Goal: Information Seeking & Learning: Compare options

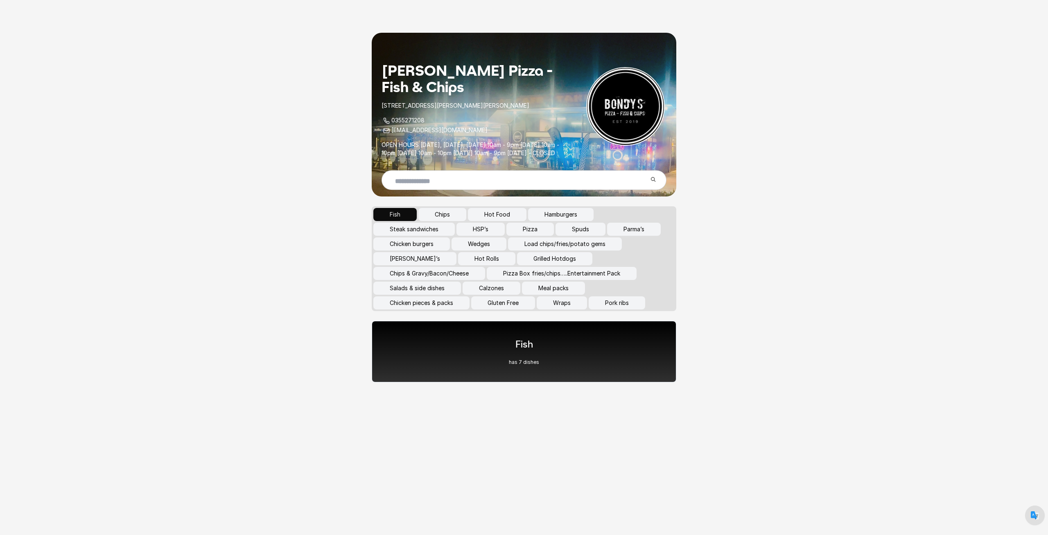
click at [433, 236] on button "Steak sandwiches" at bounding box center [413, 229] width 81 height 13
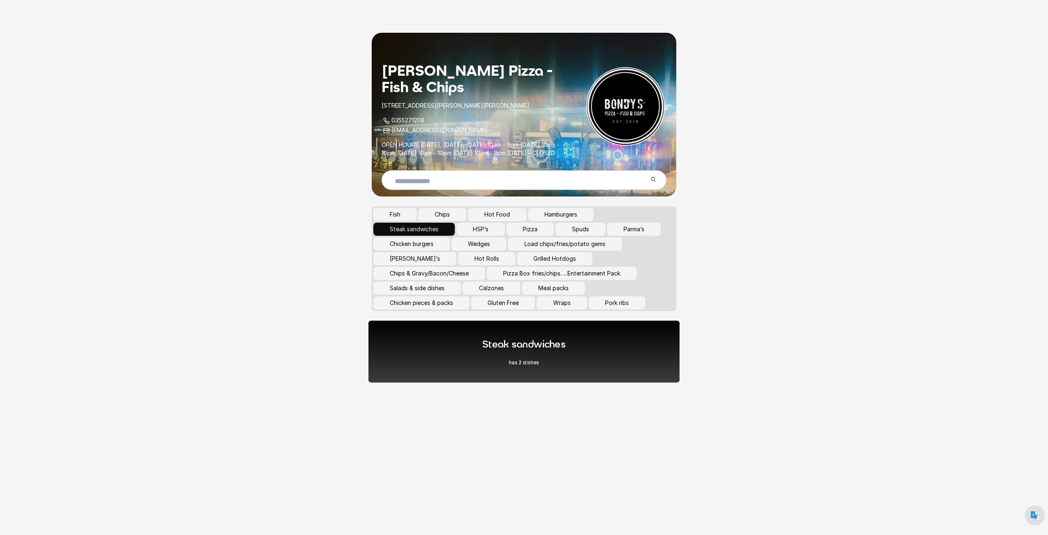
click at [535, 365] on p "has 2 dishes" at bounding box center [523, 362] width 83 height 7
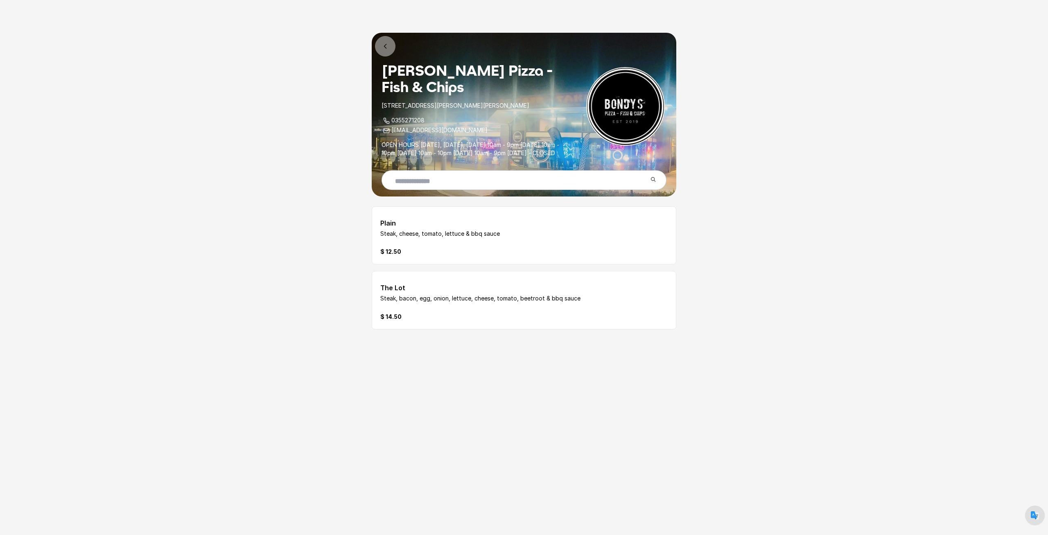
drag, startPoint x: 390, startPoint y: 305, endPoint x: 563, endPoint y: 309, distance: 172.3
click at [563, 302] on p "Steak, bacon, egg, onion, lettuce, cheese, tomato, beetroot & bbq sauce" at bounding box center [499, 298] width 238 height 8
click at [428, 302] on p "Steak, bacon, egg, onion, lettuce, cheese, tomato, beetroot & bbq sauce" at bounding box center [499, 298] width 238 height 8
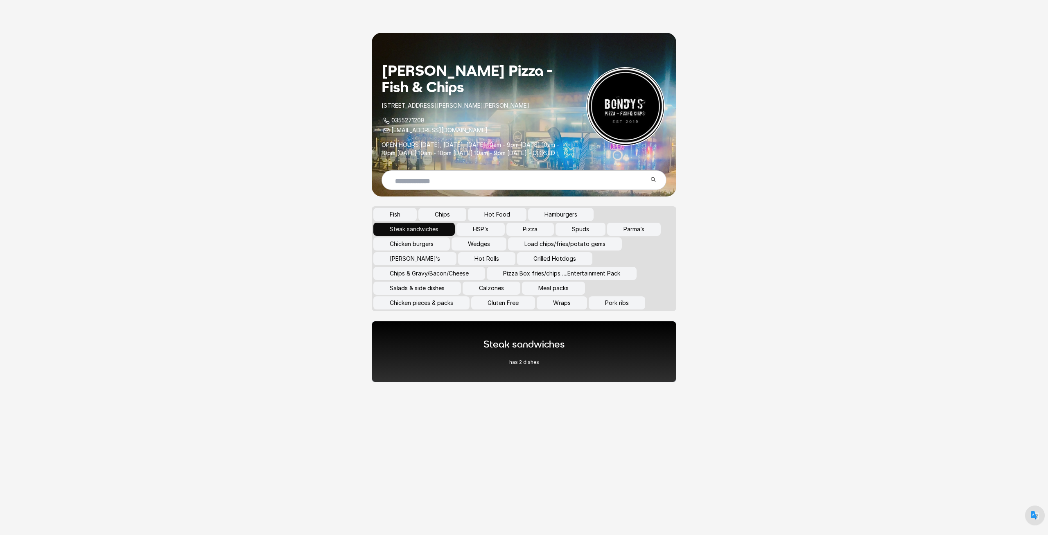
click at [534, 236] on button "Pizza" at bounding box center [529, 229] width 47 height 13
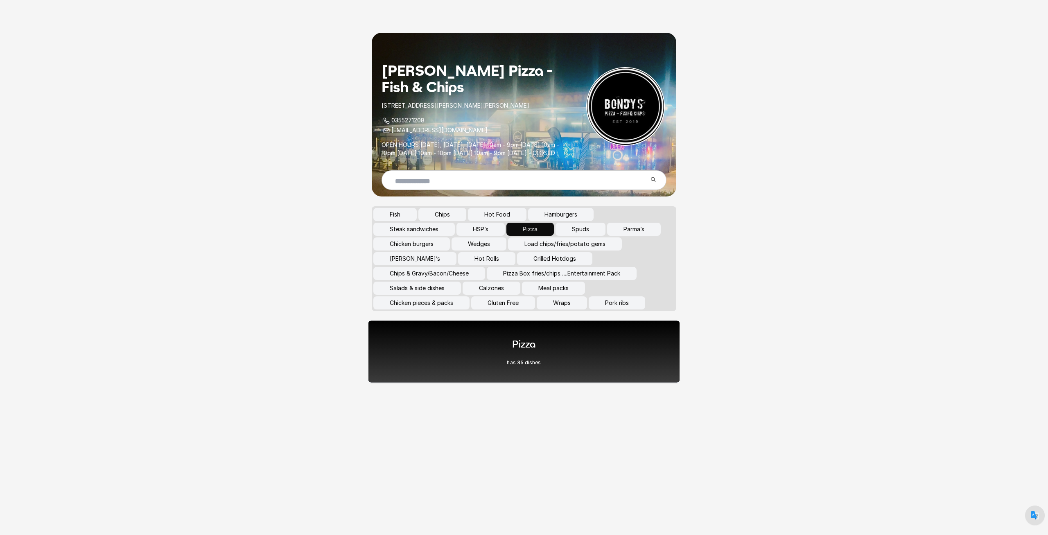
click at [490, 364] on div "Pizza has 35 dishes" at bounding box center [524, 351] width 312 height 63
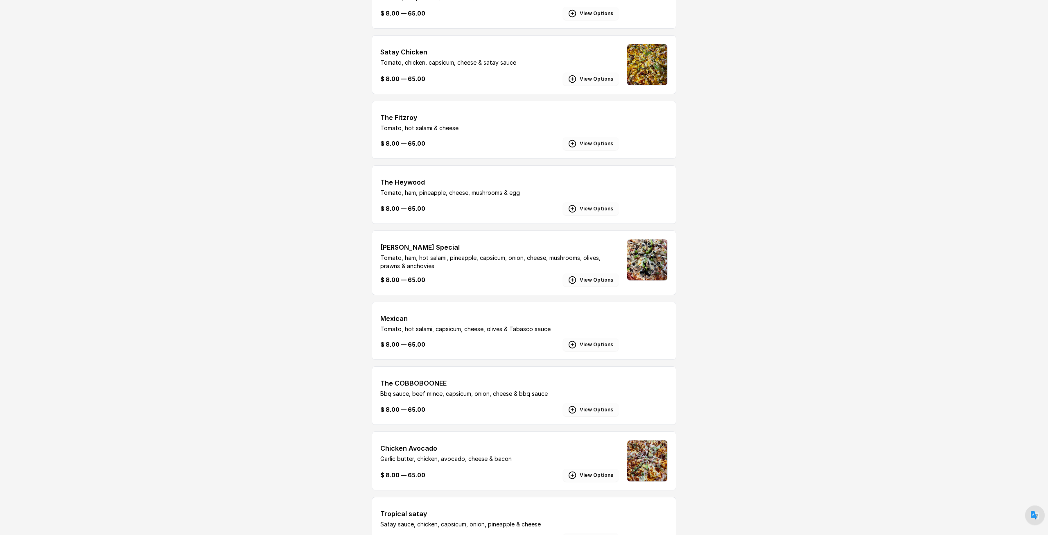
scroll to position [809, 0]
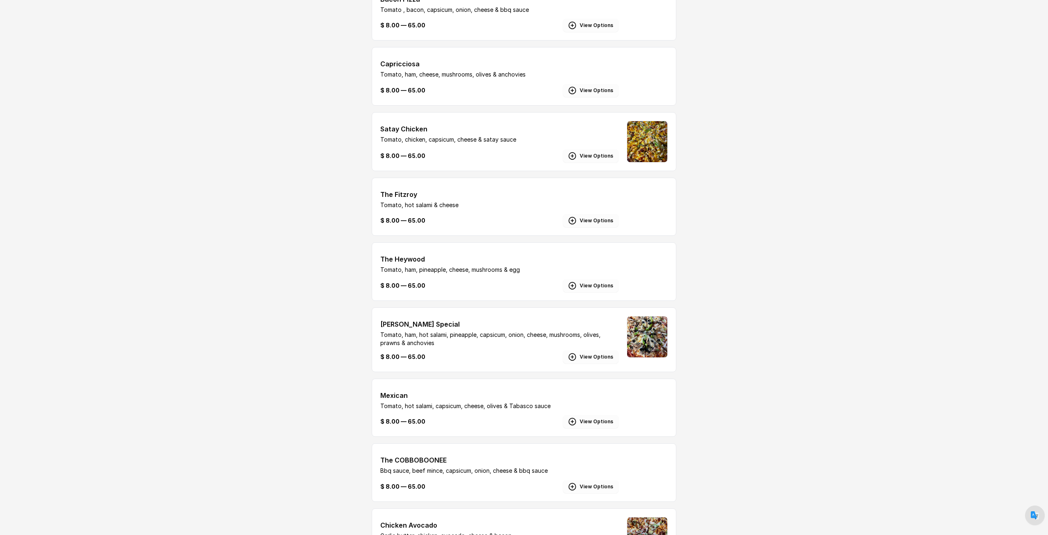
click at [597, 227] on button "View Options" at bounding box center [591, 220] width 56 height 13
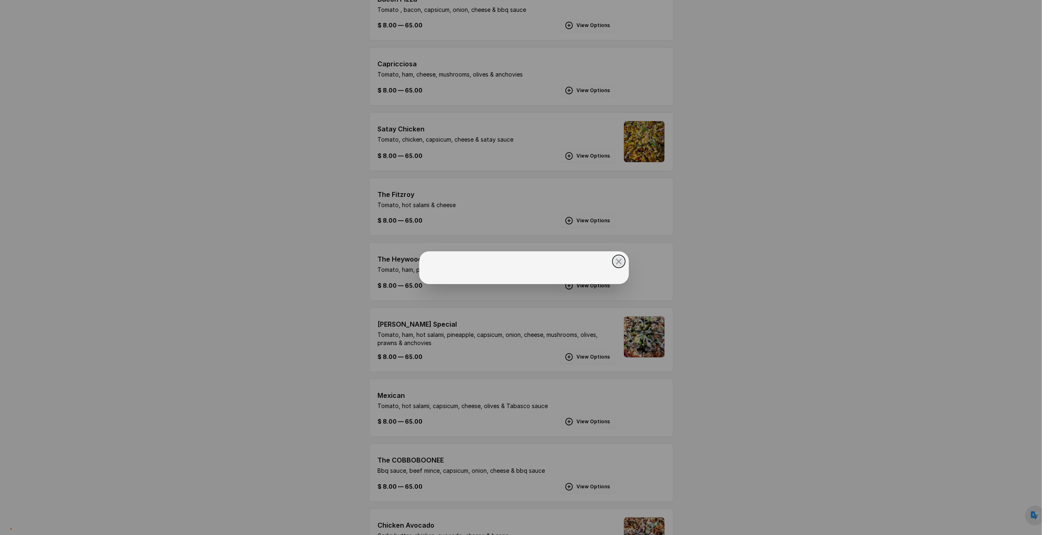
click at [602, 226] on div "Aussie [PERSON_NAME], ham, cheese &egg $ 8.00 — 65.00 View Options [DEMOGRAPHIC…" at bounding box center [521, 534] width 304 height 2275
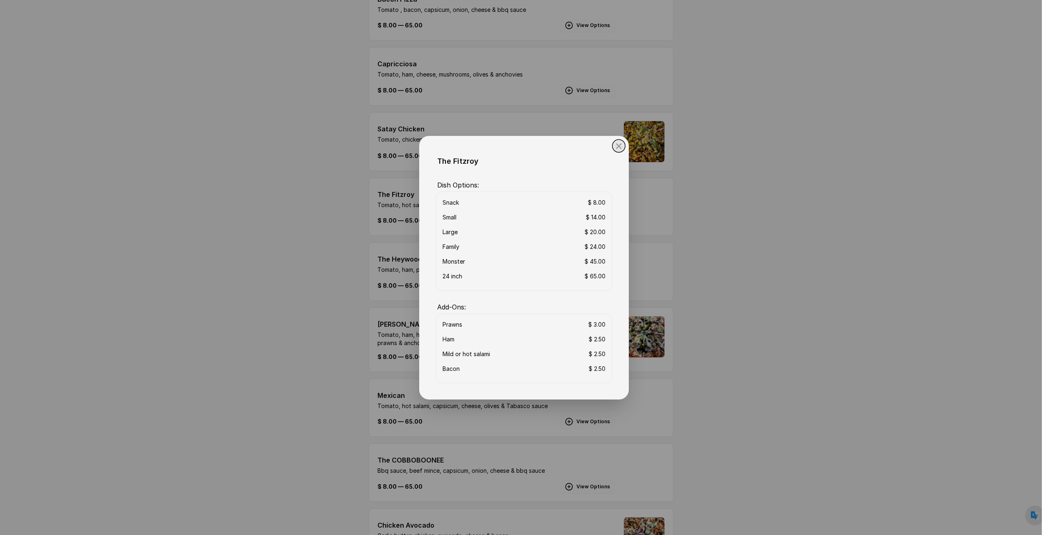
click at [722, 260] on button "close" at bounding box center [524, 267] width 1048 height 535
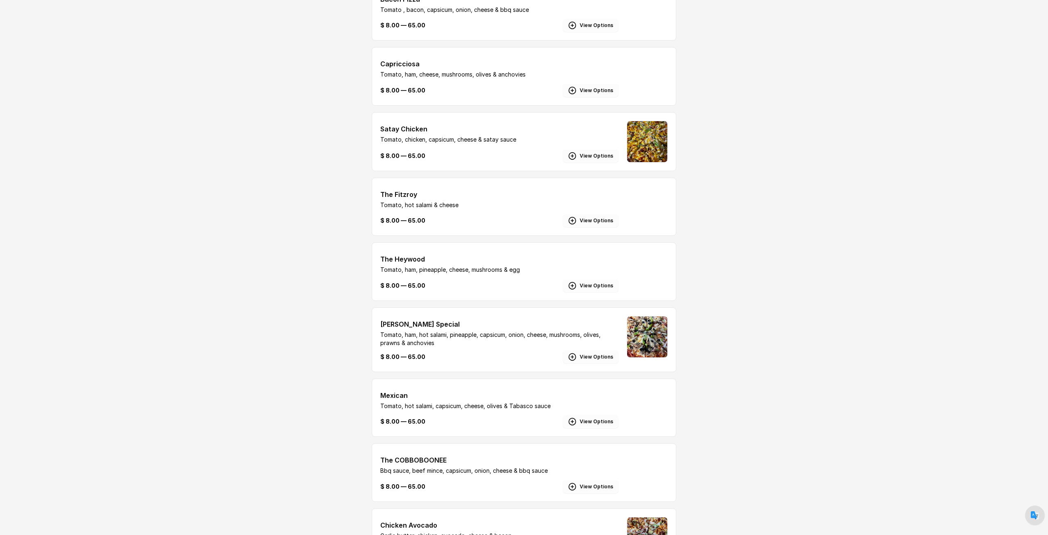
click at [607, 424] on button "View Options" at bounding box center [591, 421] width 56 height 13
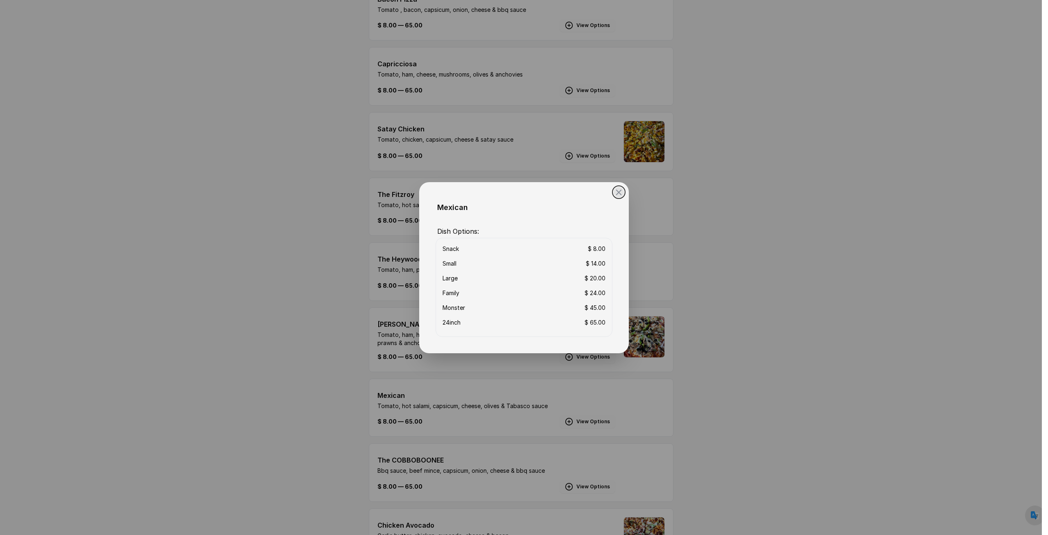
click at [739, 285] on button "close" at bounding box center [524, 267] width 1048 height 535
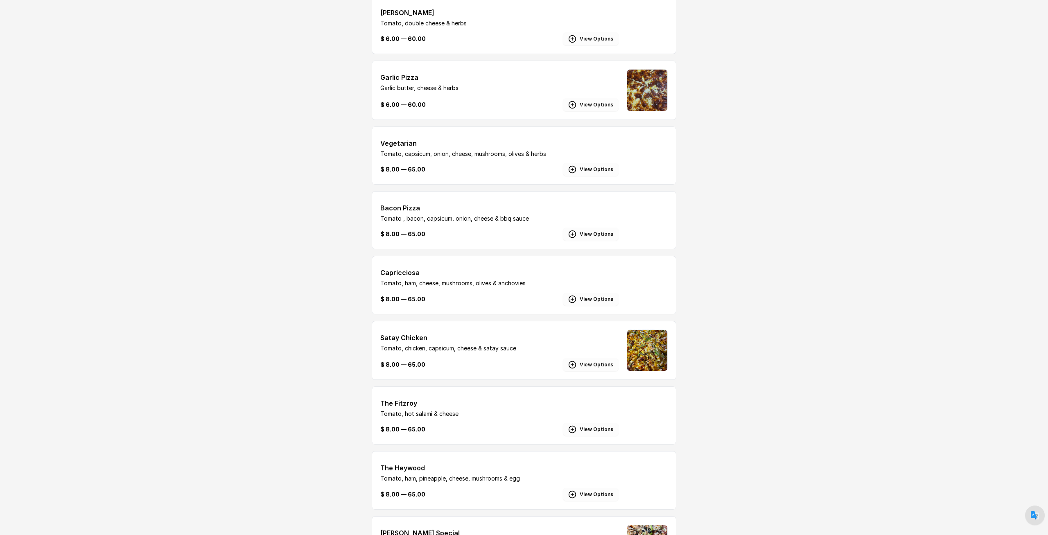
scroll to position [475, 0]
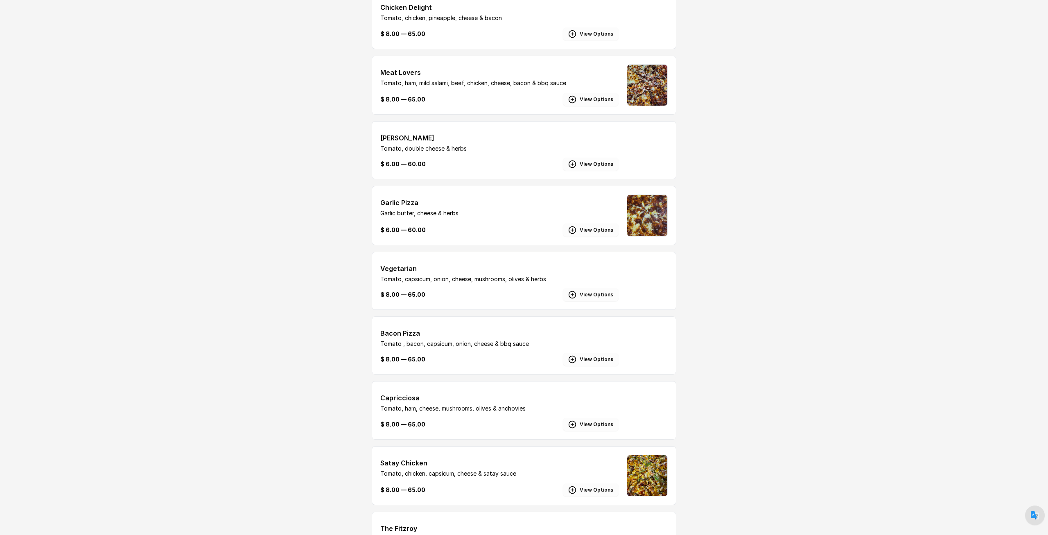
click at [591, 237] on button "View Options" at bounding box center [591, 229] width 56 height 13
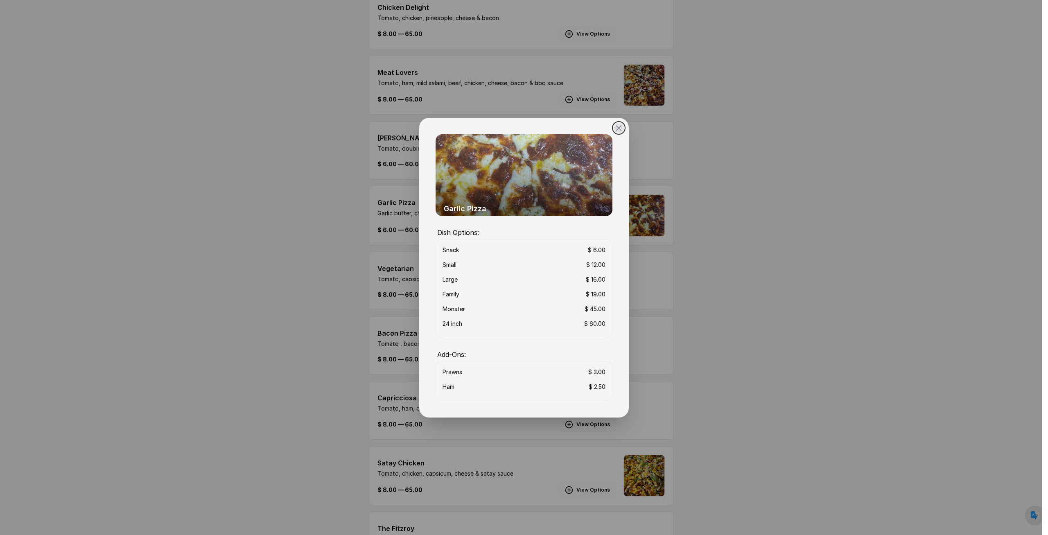
click at [762, 304] on button "close" at bounding box center [524, 267] width 1048 height 535
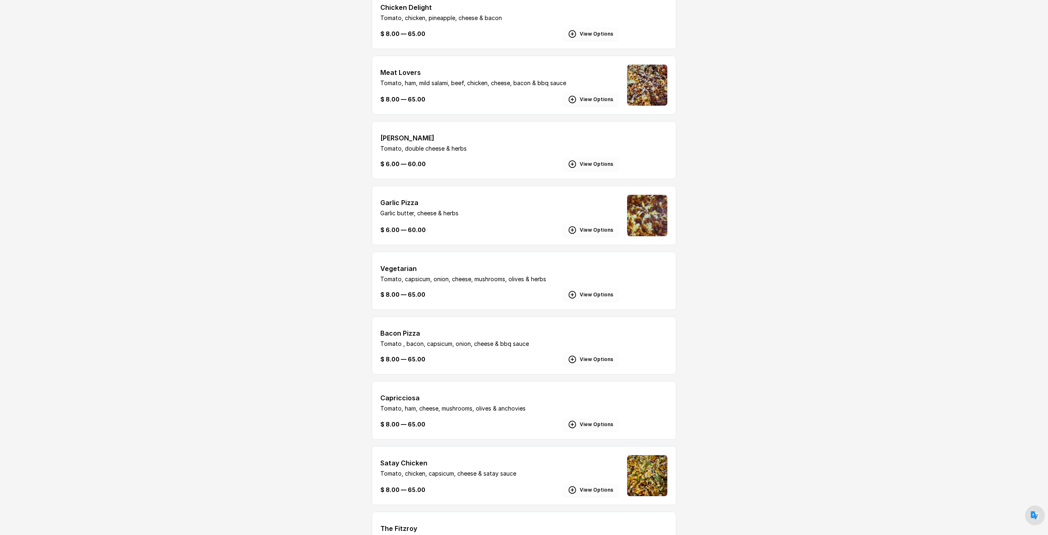
click at [590, 431] on button "View Options" at bounding box center [591, 424] width 56 height 13
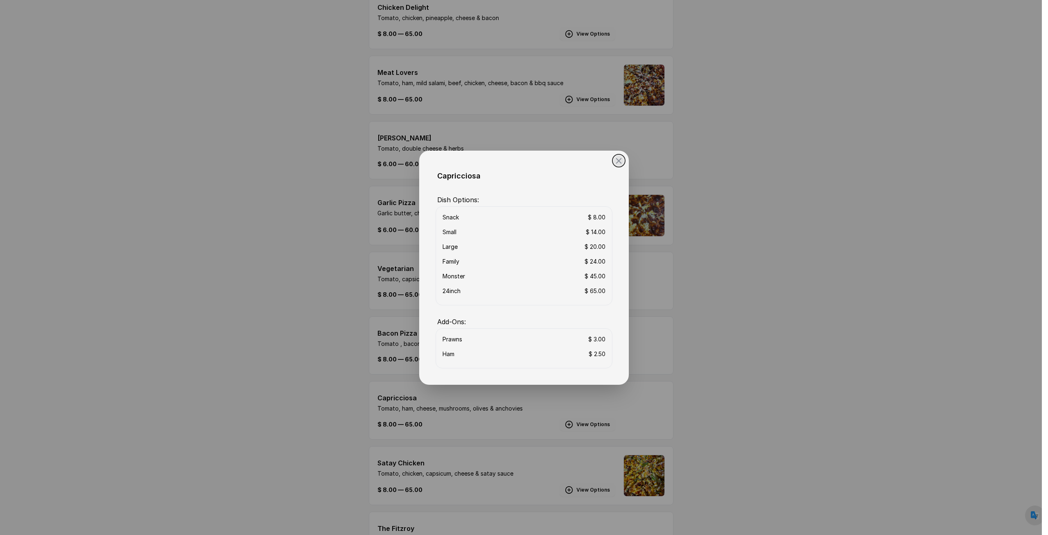
click at [764, 320] on button "close" at bounding box center [524, 267] width 1048 height 535
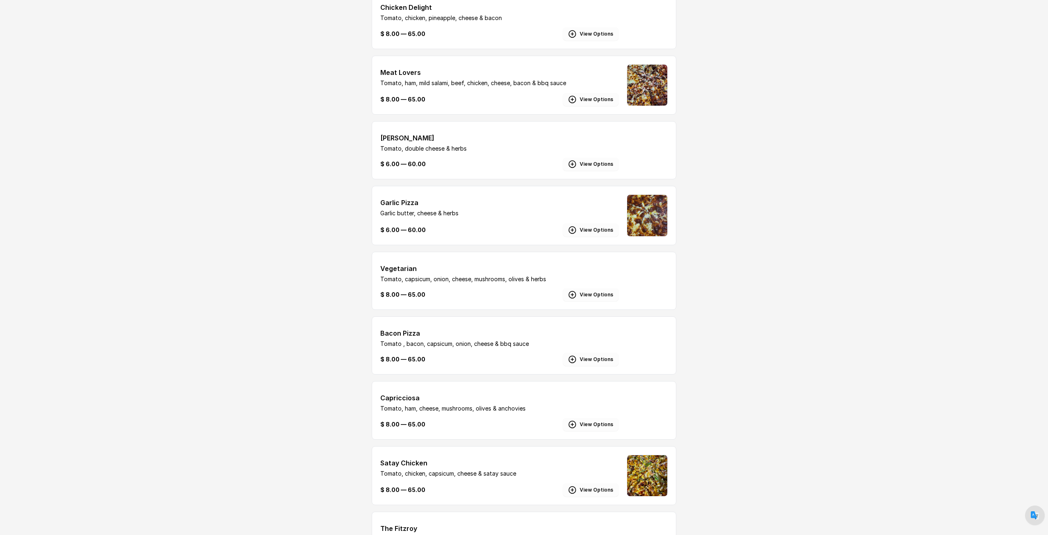
click at [600, 496] on button "View Options" at bounding box center [591, 489] width 56 height 13
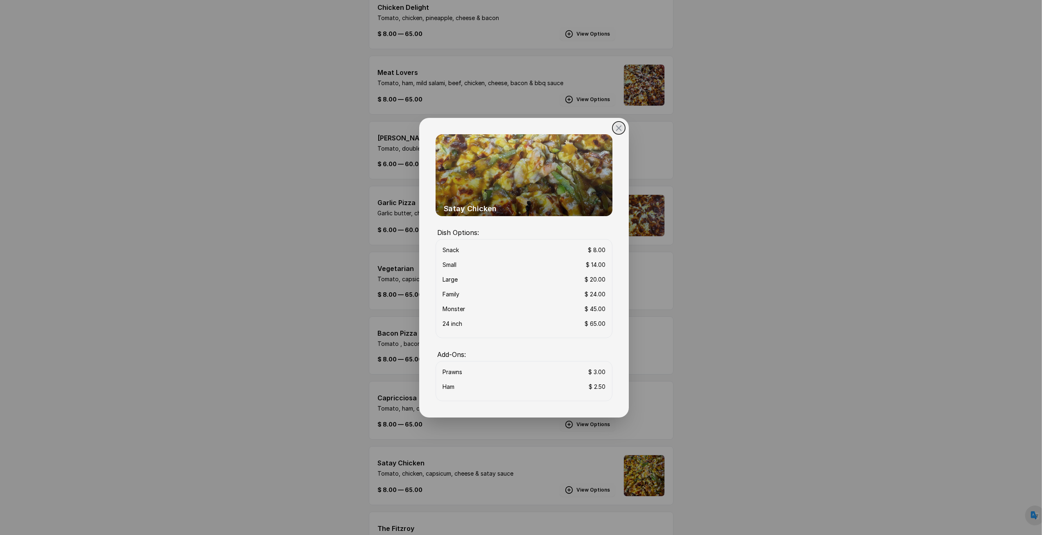
click at [737, 322] on button "close" at bounding box center [524, 267] width 1048 height 535
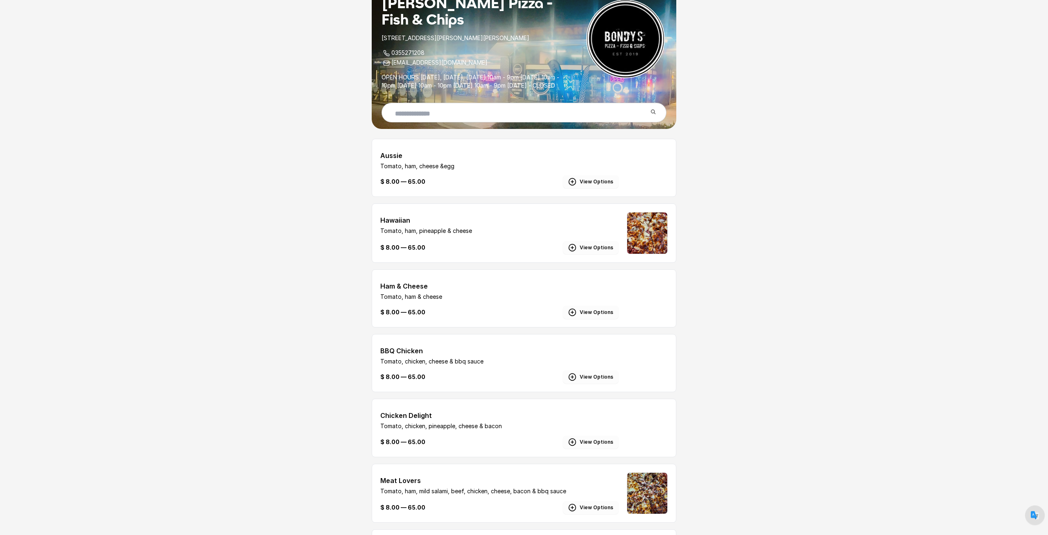
scroll to position [16, 0]
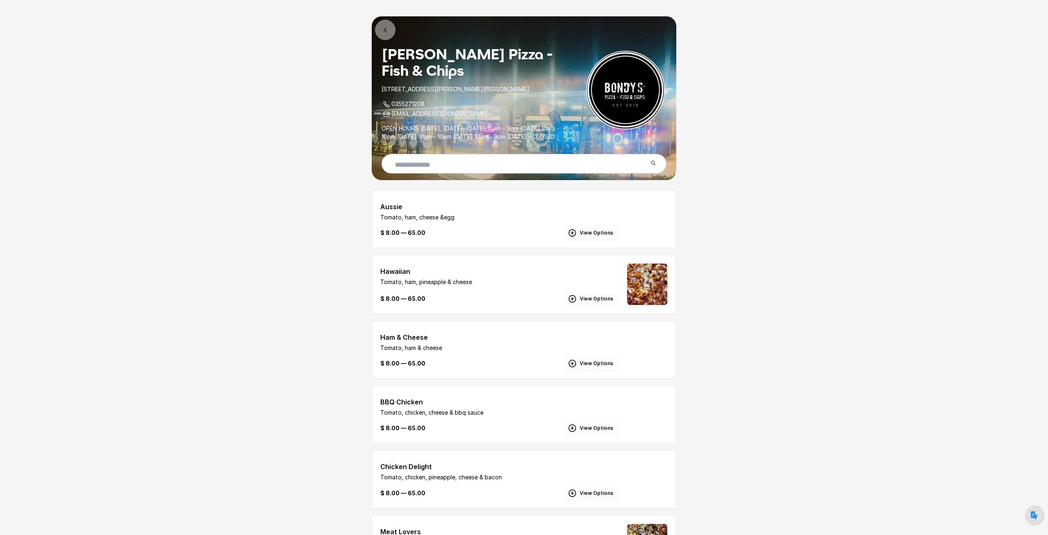
click at [590, 239] on button "View Options" at bounding box center [591, 232] width 56 height 13
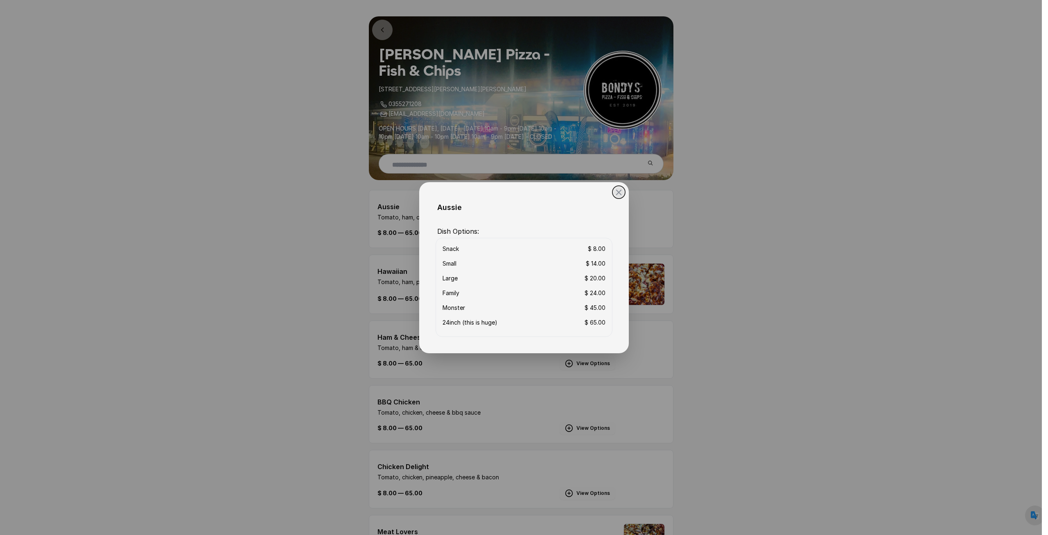
click at [759, 291] on button "close" at bounding box center [524, 267] width 1048 height 535
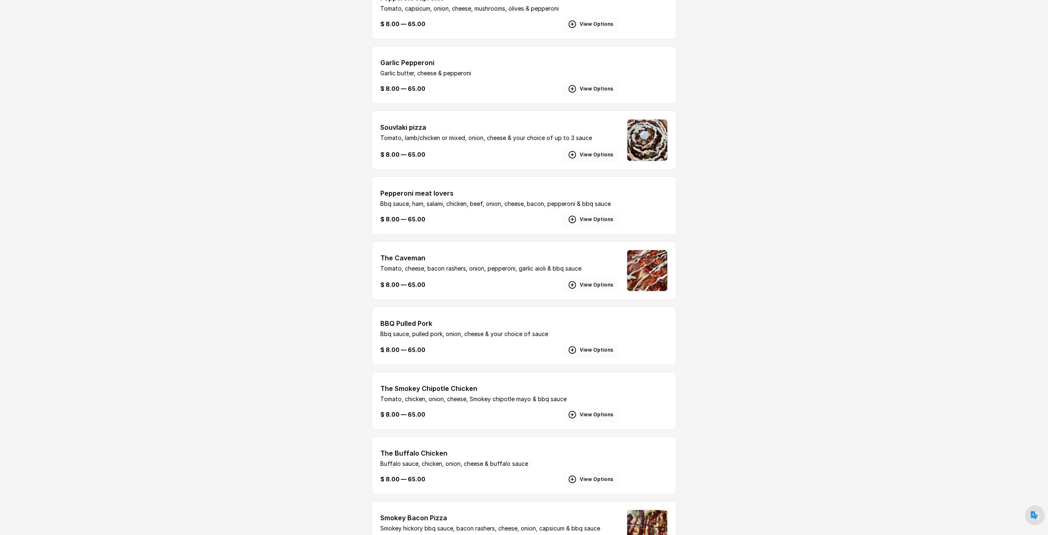
scroll to position [2020, 0]
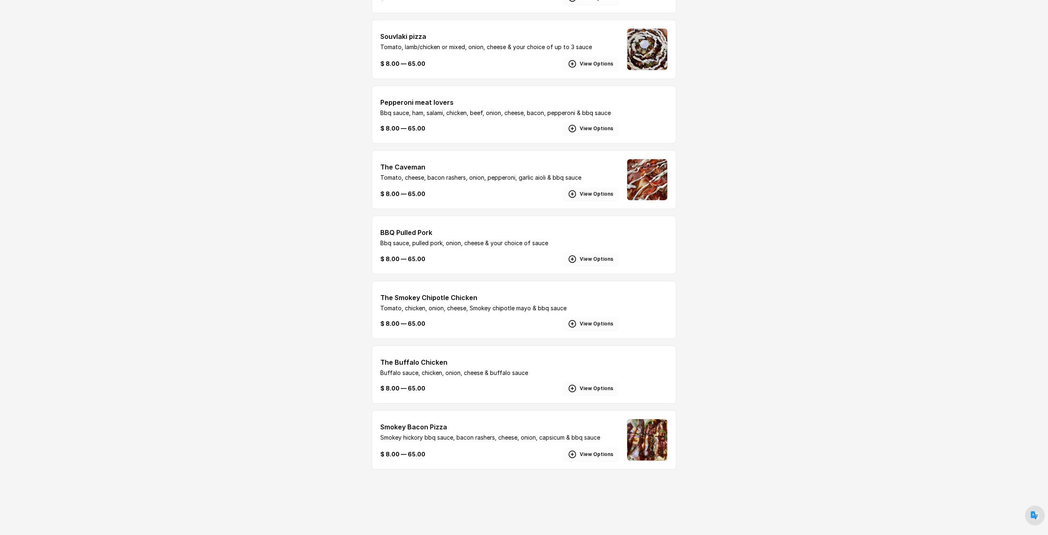
click at [599, 262] on button "View Options" at bounding box center [591, 258] width 56 height 13
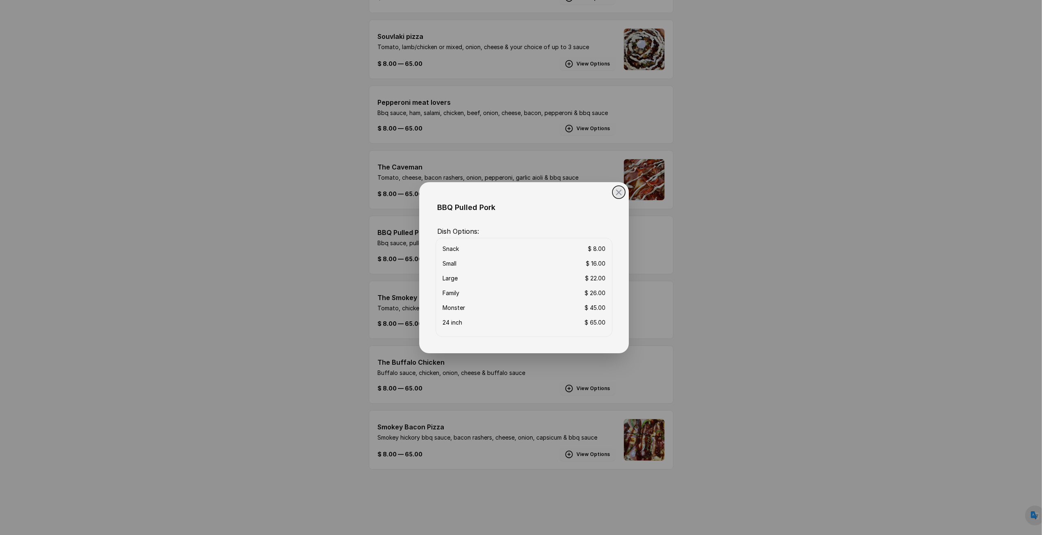
click at [758, 306] on button "close" at bounding box center [524, 267] width 1048 height 535
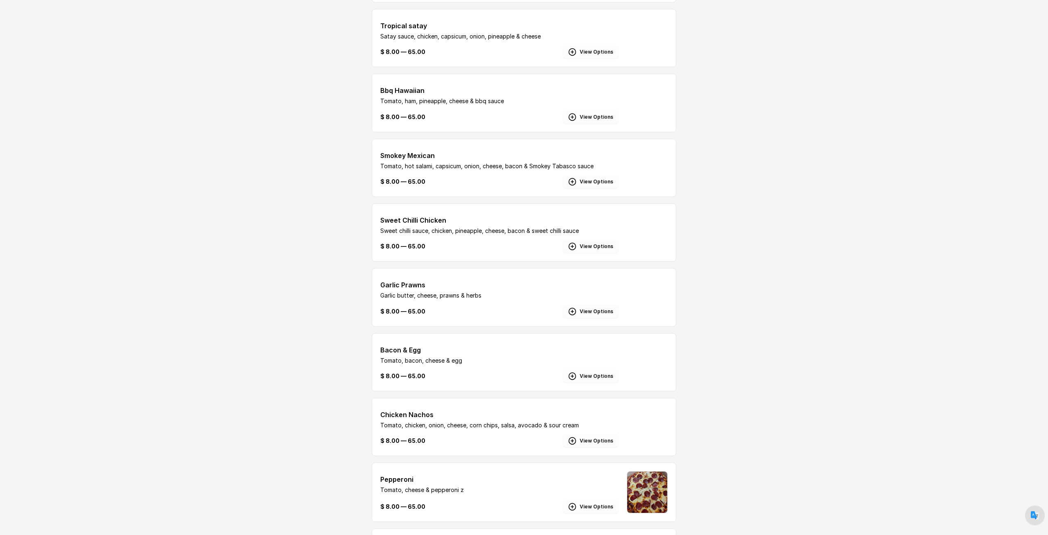
scroll to position [1377, 0]
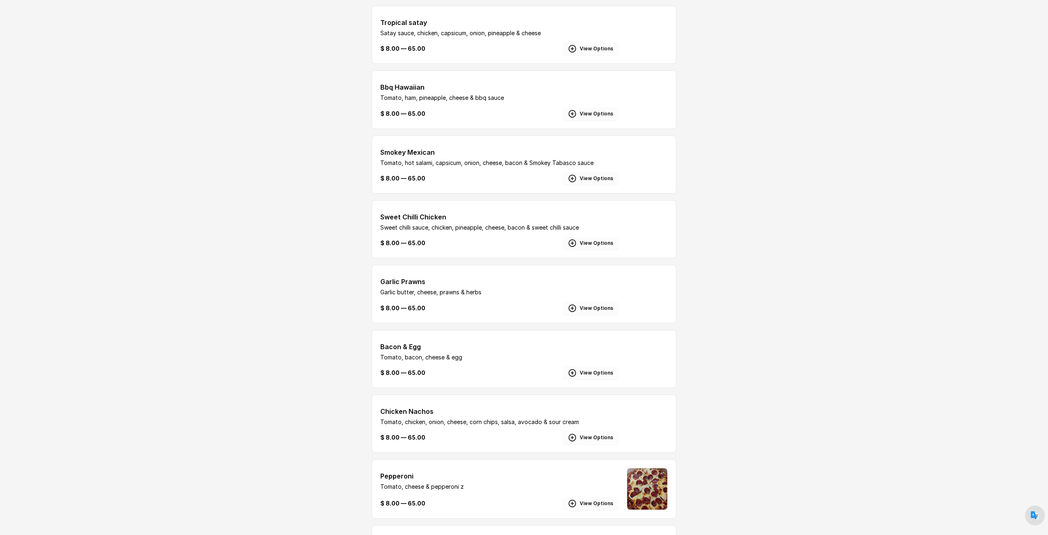
click at [584, 185] on button "View Options" at bounding box center [591, 178] width 56 height 13
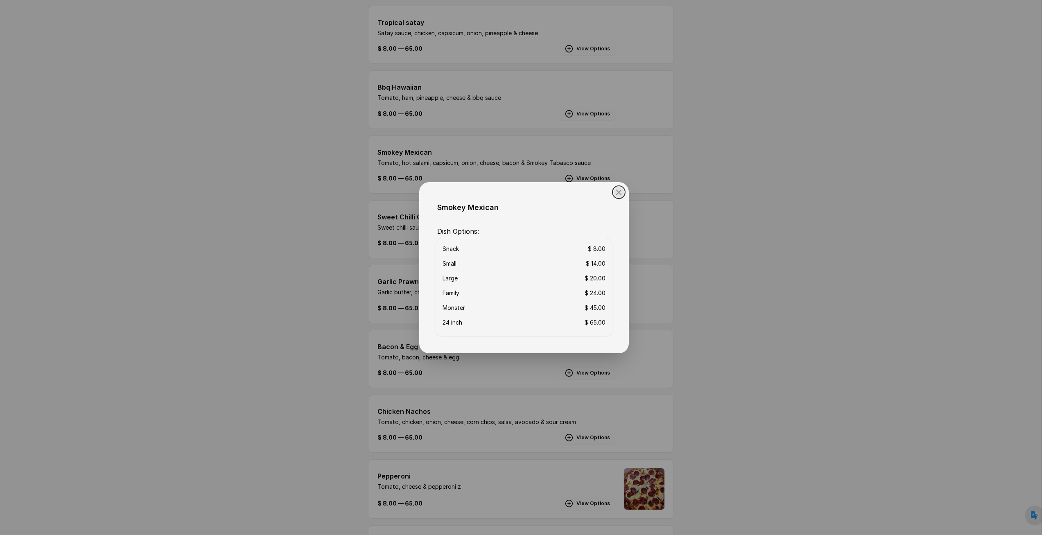
click at [241, 267] on button "close" at bounding box center [524, 267] width 1048 height 535
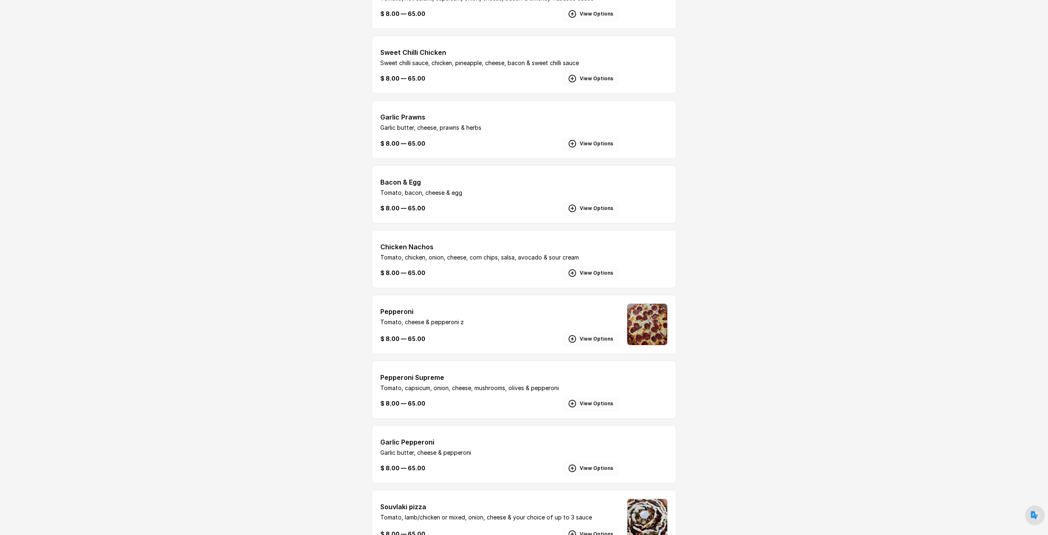
scroll to position [1544, 0]
drag, startPoint x: 386, startPoint y: 264, endPoint x: 578, endPoint y: 261, distance: 192.3
click at [578, 259] on p "Tomato, chicken, onion, cheese, corn chips, salsa, avocado & sour cream" at bounding box center [499, 255] width 238 height 8
click at [541, 275] on div "$ 8.00 — 65.00 View Options" at bounding box center [499, 270] width 238 height 13
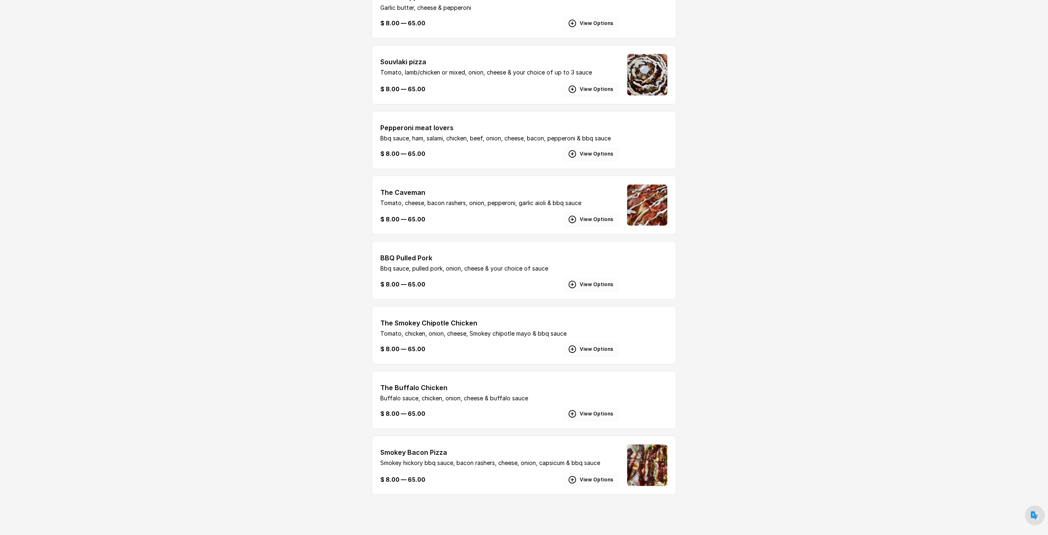
scroll to position [2020, 0]
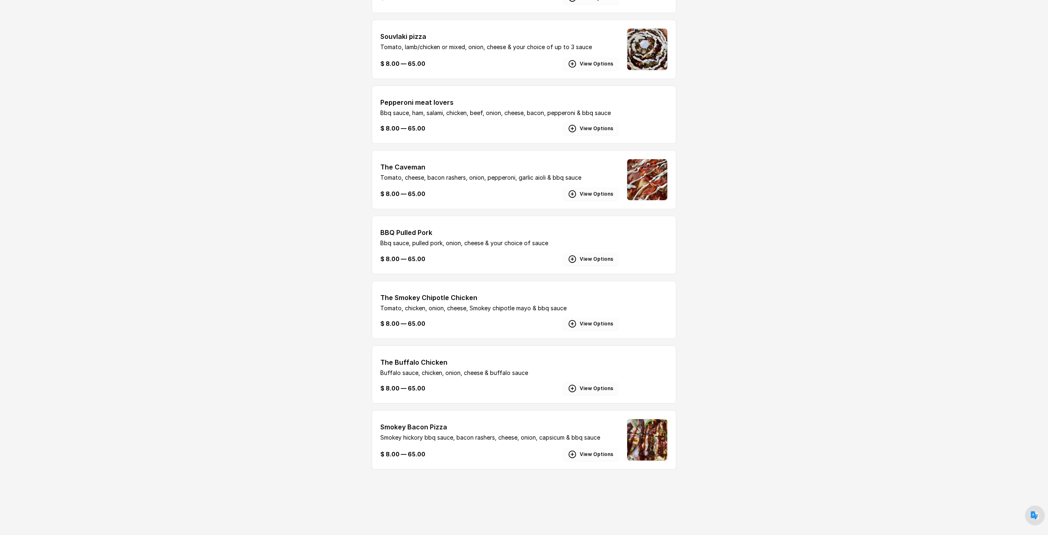
click at [616, 393] on button "View Options" at bounding box center [591, 388] width 56 height 13
click at [597, 385] on button "View Options" at bounding box center [591, 388] width 56 height 13
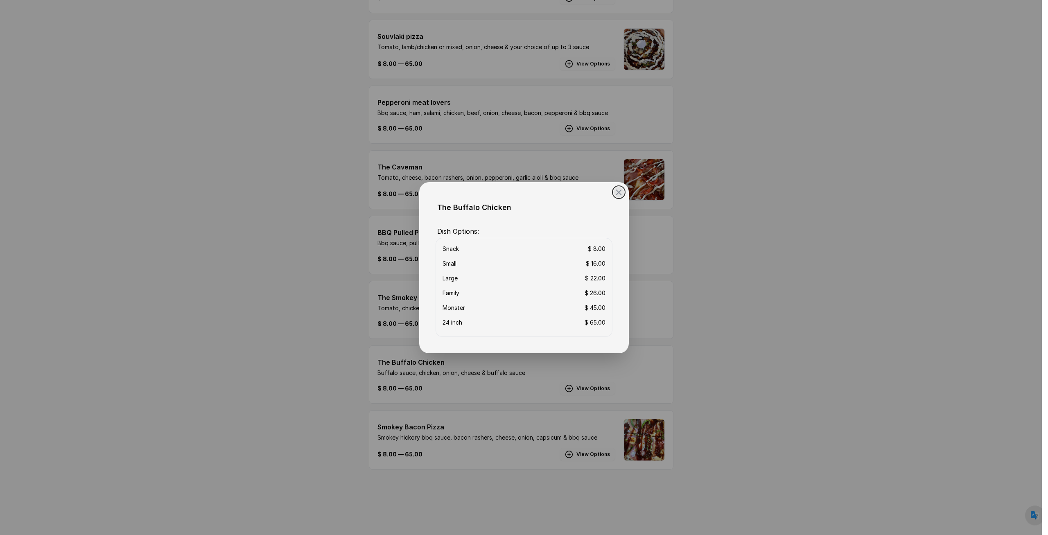
click at [120, 190] on button "close" at bounding box center [524, 267] width 1048 height 535
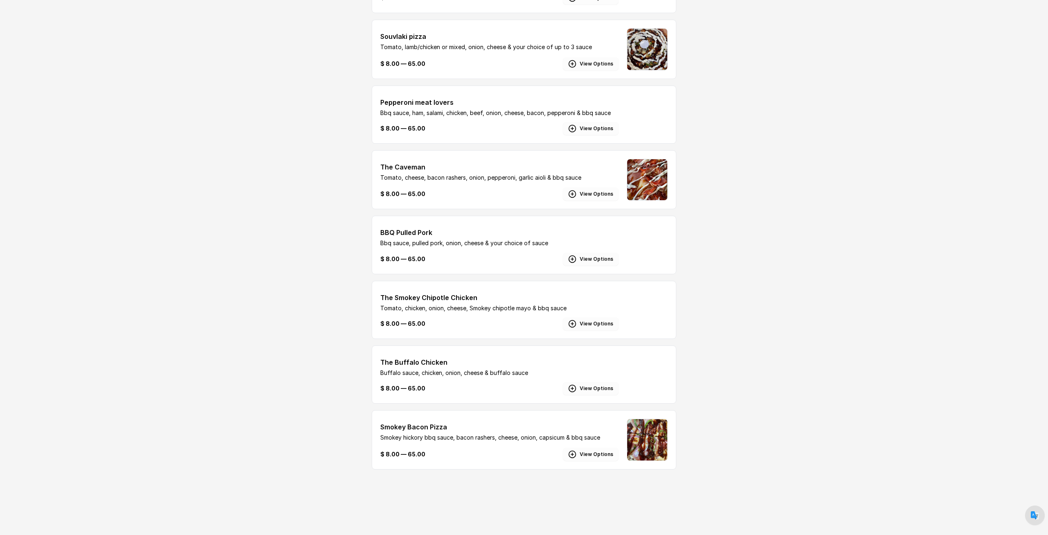
scroll to position [2013, 0]
